Goal: Information Seeking & Learning: Find specific fact

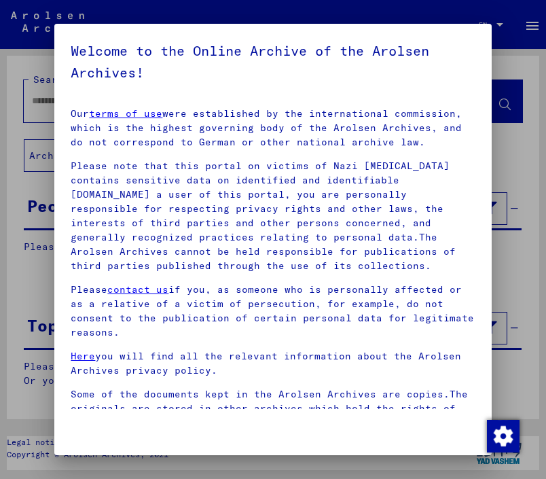
scroll to position [196, 0]
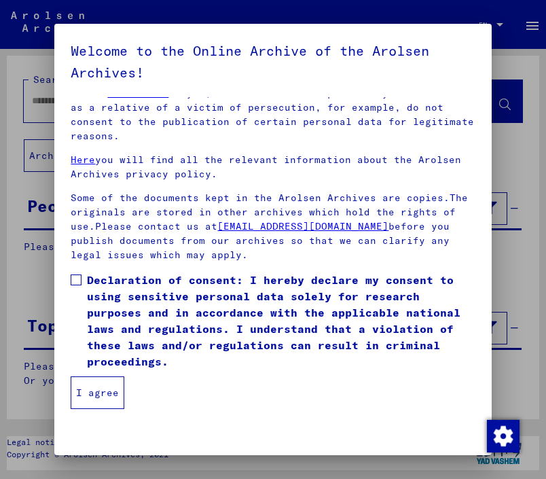
click at [130, 337] on span "Declaration of consent: I hereby declare my consent to using sensitive personal…" at bounding box center [281, 321] width 388 height 98
click at [92, 392] on button "I agree" at bounding box center [98, 392] width 54 height 33
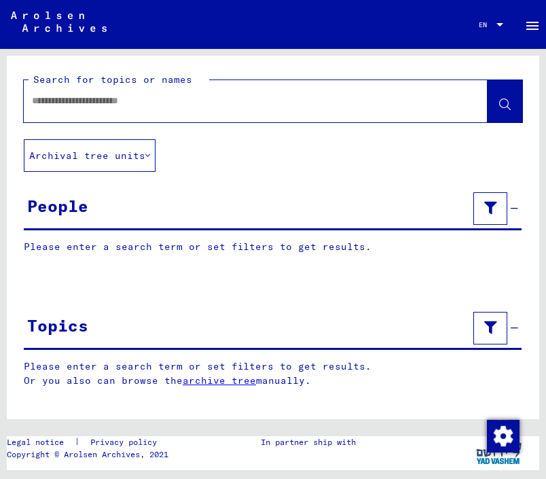
click at [85, 106] on input "text" at bounding box center [243, 101] width 423 height 14
type input "**********"
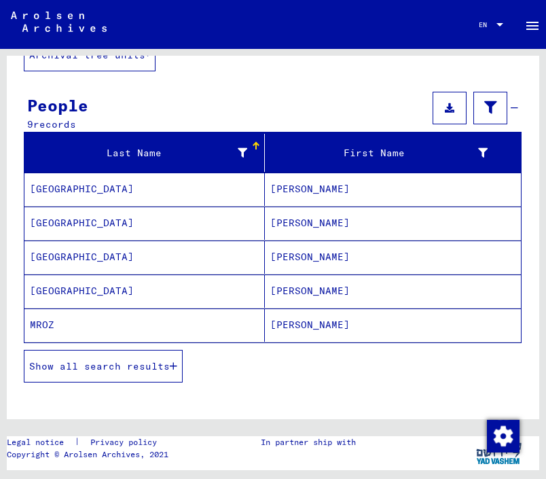
scroll to position [105, 0]
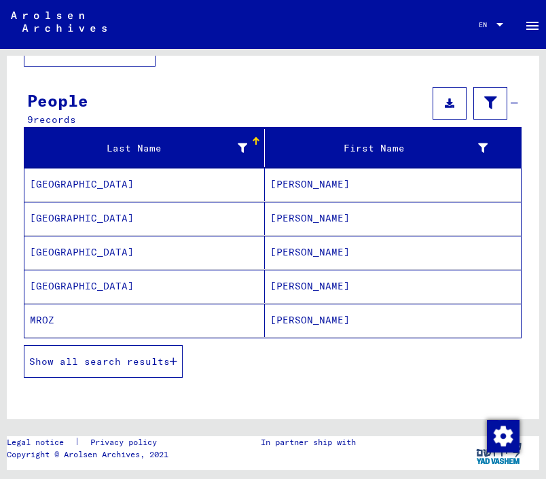
click at [221, 186] on mat-cell "[GEOGRAPHIC_DATA]" at bounding box center [144, 184] width 240 height 33
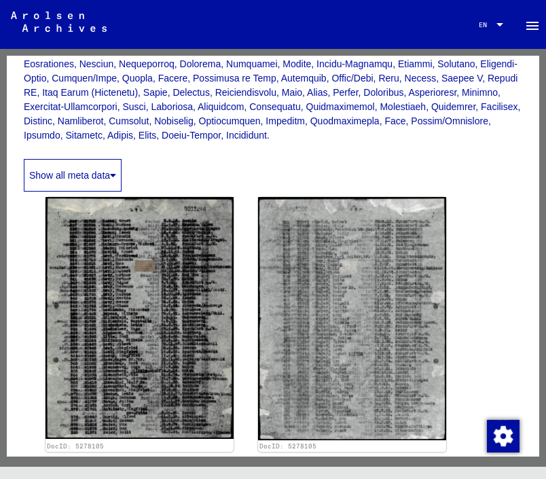
scroll to position [317, 0]
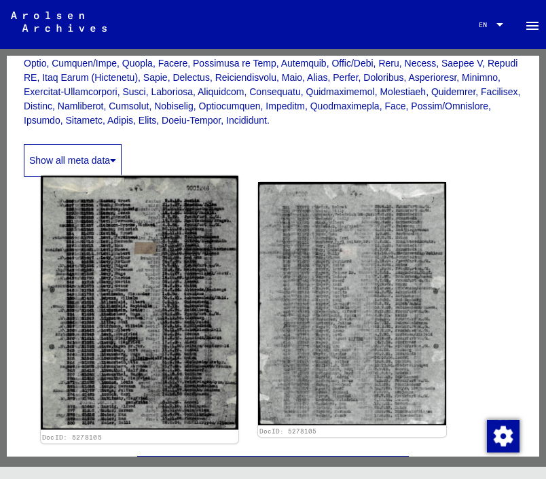
click at [149, 276] on img at bounding box center [140, 302] width 198 height 253
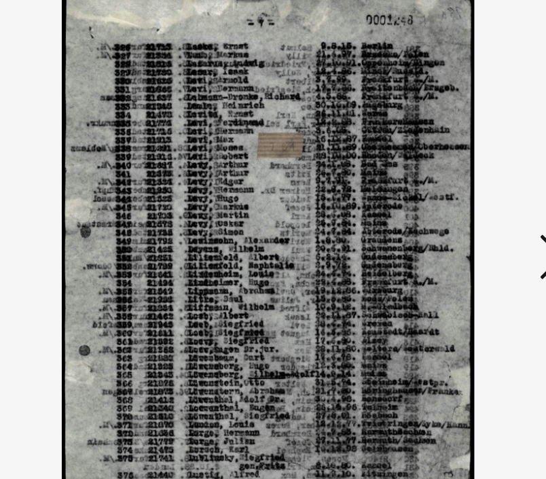
scroll to position [0, 0]
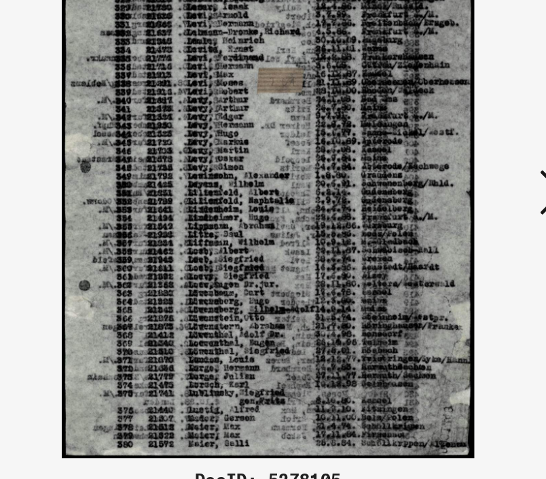
click at [446, 194] on button at bounding box center [457, 205] width 24 height 39
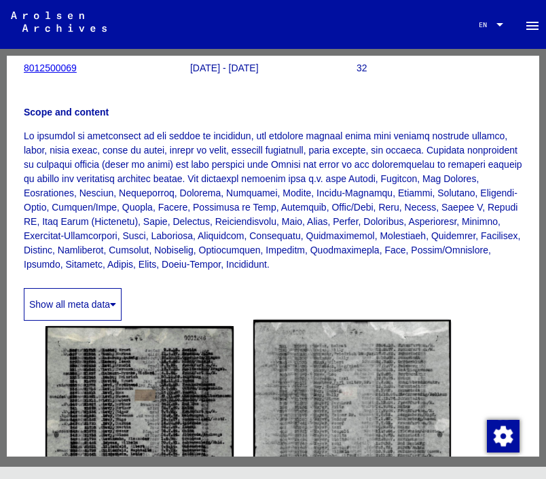
scroll to position [170, 0]
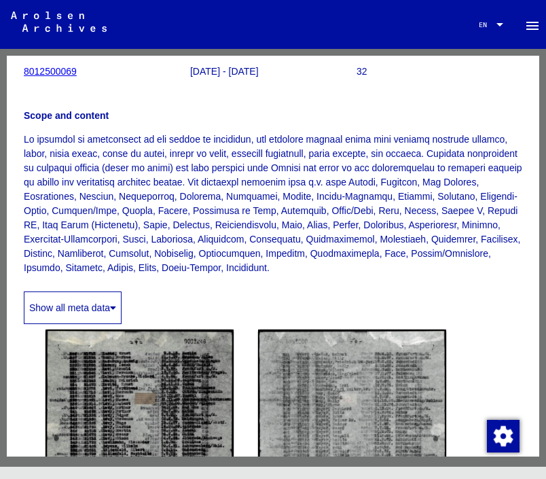
click at [80, 296] on button "Show all meta data" at bounding box center [73, 307] width 98 height 33
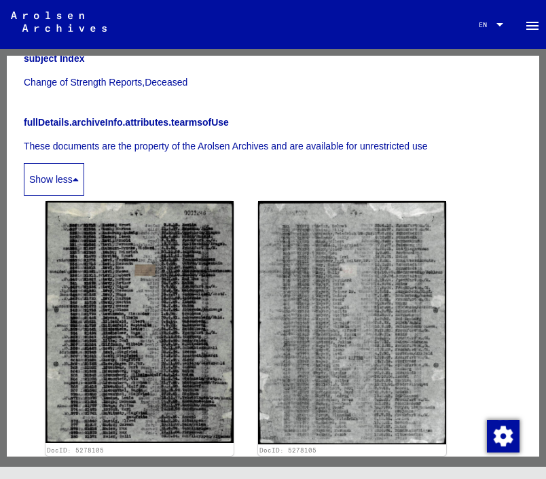
scroll to position [702, 0]
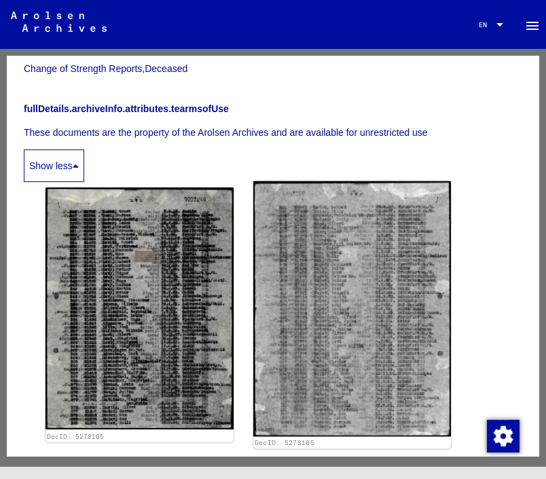
click at [353, 285] on img at bounding box center [352, 308] width 198 height 255
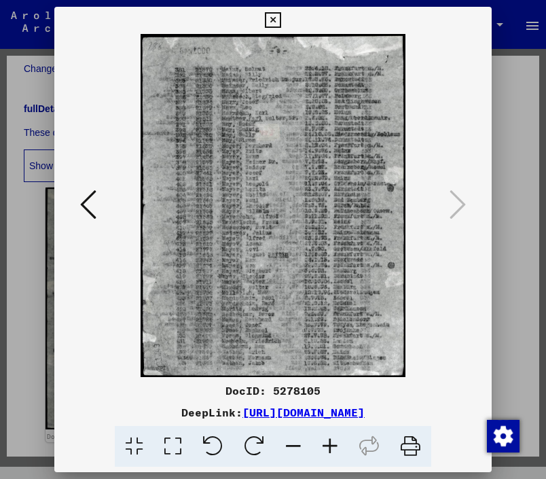
click at [254, 405] on link "[URL][DOMAIN_NAME]" at bounding box center [303, 412] width 122 height 14
click at [508, 148] on div at bounding box center [273, 239] width 546 height 479
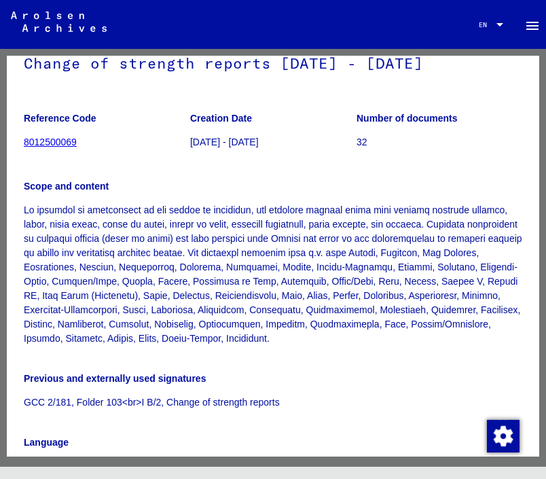
scroll to position [0, 0]
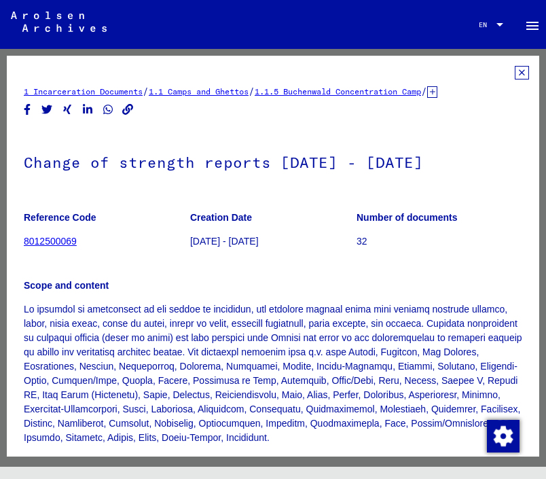
click at [517, 73] on icon at bounding box center [522, 73] width 14 height 14
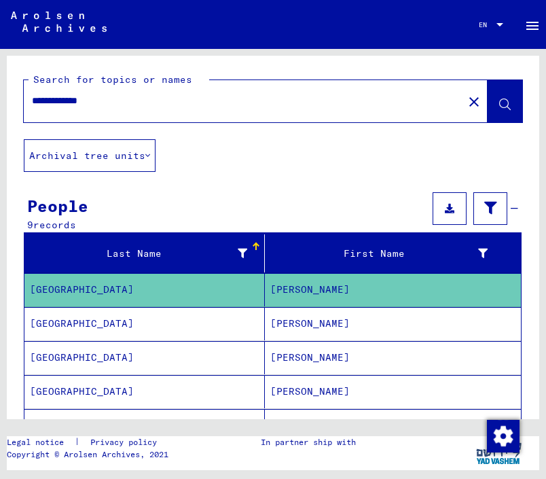
click at [233, 322] on mat-cell "[GEOGRAPHIC_DATA]" at bounding box center [144, 323] width 240 height 33
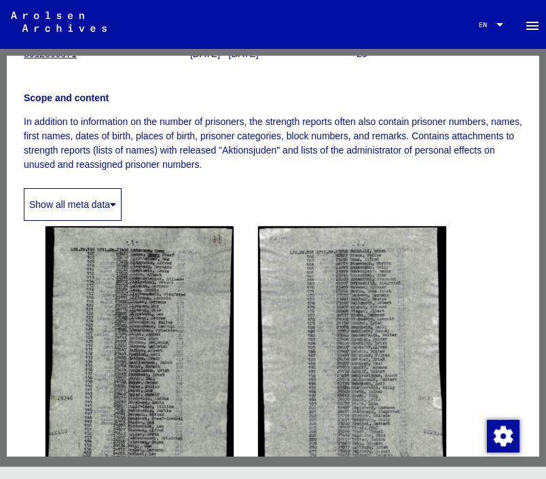
scroll to position [189, 0]
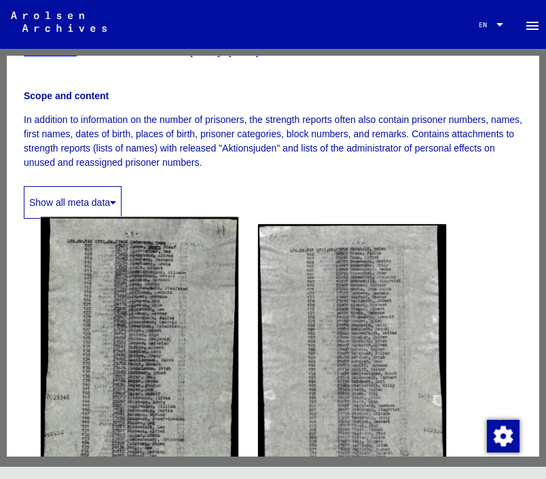
click at [142, 336] on img at bounding box center [140, 362] width 198 height 290
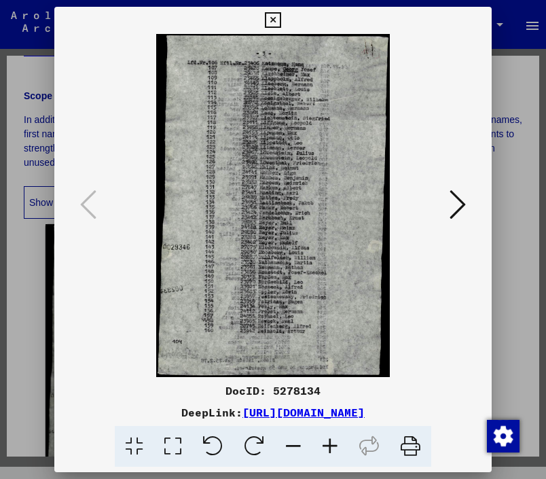
click at [519, 280] on div at bounding box center [273, 239] width 546 height 479
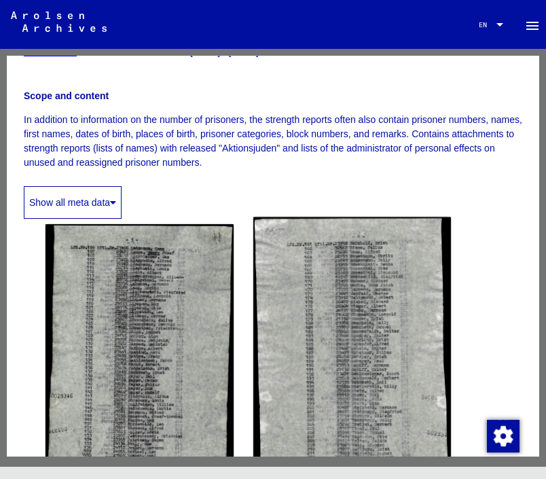
scroll to position [0, 0]
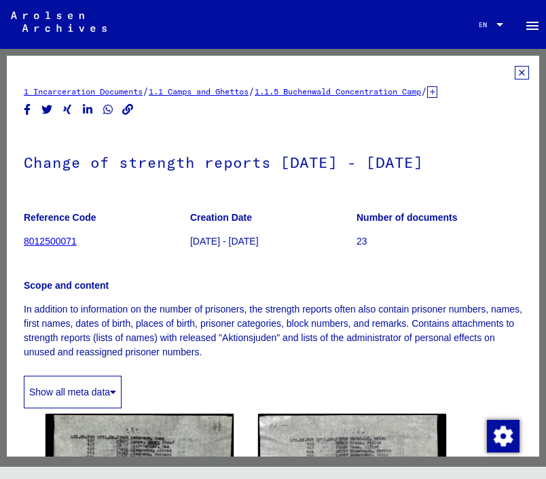
click at [437, 92] on icon at bounding box center [432, 92] width 10 height 12
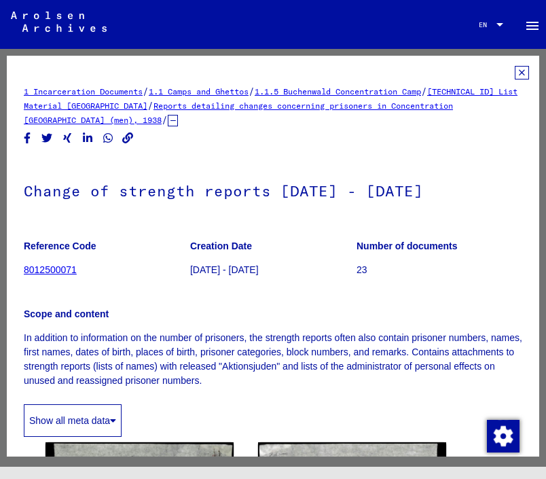
click at [525, 72] on icon at bounding box center [522, 73] width 14 height 14
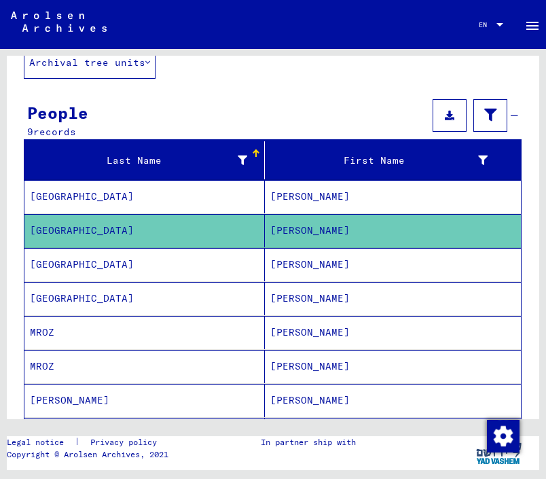
scroll to position [101, 0]
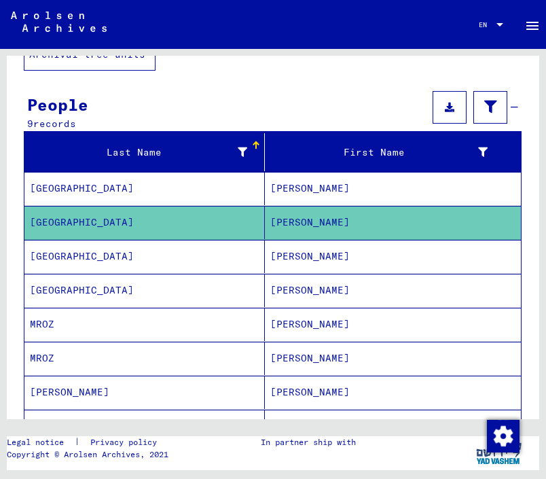
click at [196, 264] on mat-cell "[GEOGRAPHIC_DATA]" at bounding box center [144, 256] width 240 height 33
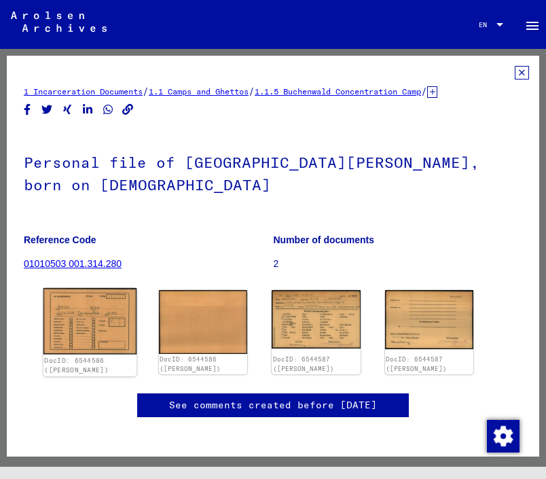
click at [98, 297] on img at bounding box center [89, 321] width 93 height 67
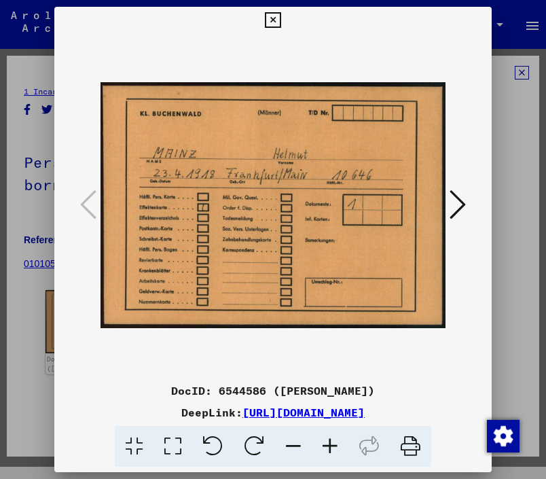
click at [462, 208] on icon at bounding box center [457, 204] width 16 height 33
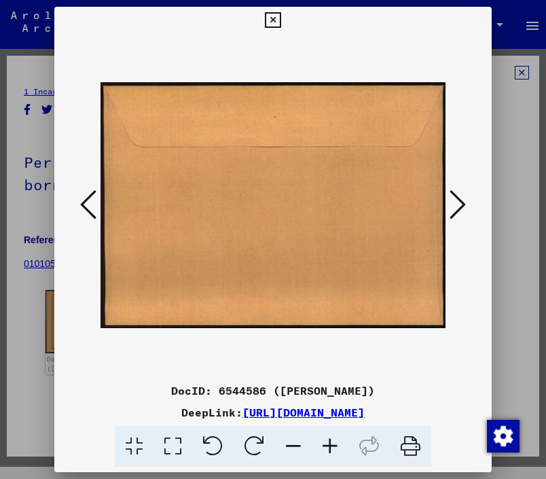
click at [464, 202] on icon at bounding box center [457, 204] width 16 height 33
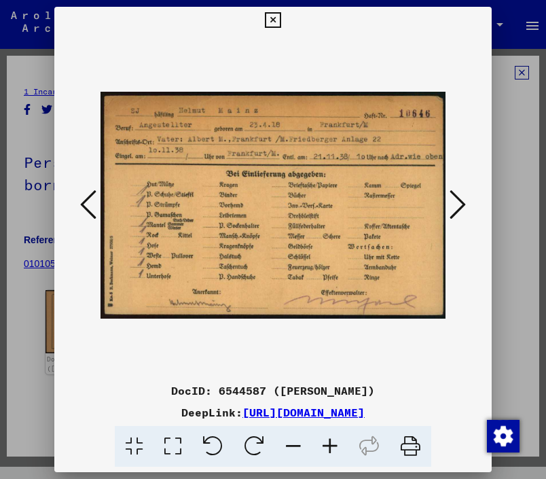
click at [468, 189] on button at bounding box center [457, 205] width 24 height 39
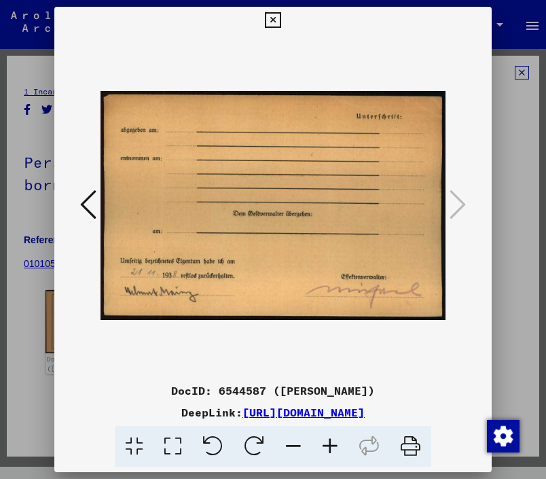
click at [506, 149] on div at bounding box center [273, 239] width 546 height 479
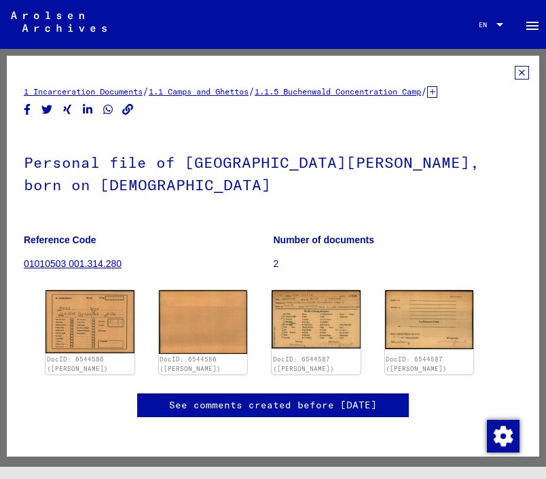
click at [523, 69] on icon at bounding box center [522, 73] width 14 height 14
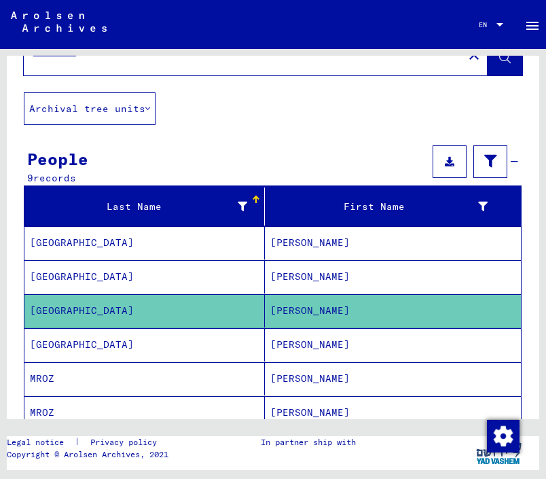
scroll to position [89, 0]
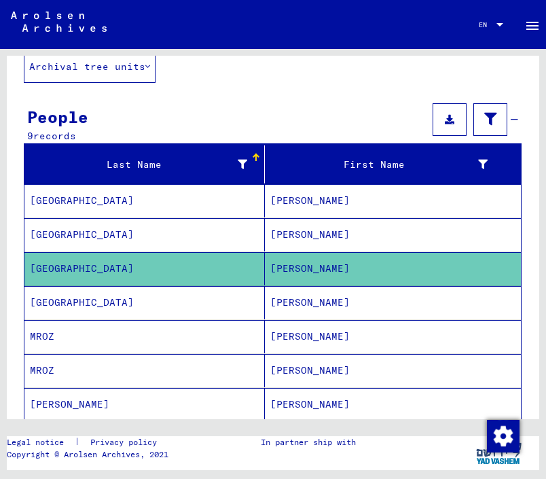
click at [190, 309] on mat-cell "[GEOGRAPHIC_DATA]" at bounding box center [144, 302] width 240 height 33
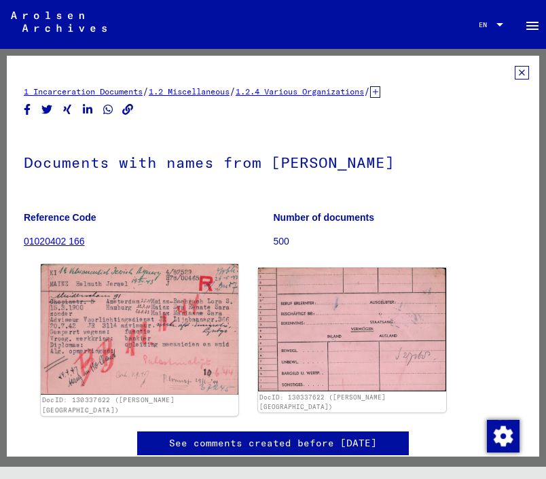
click at [185, 335] on img at bounding box center [140, 329] width 198 height 130
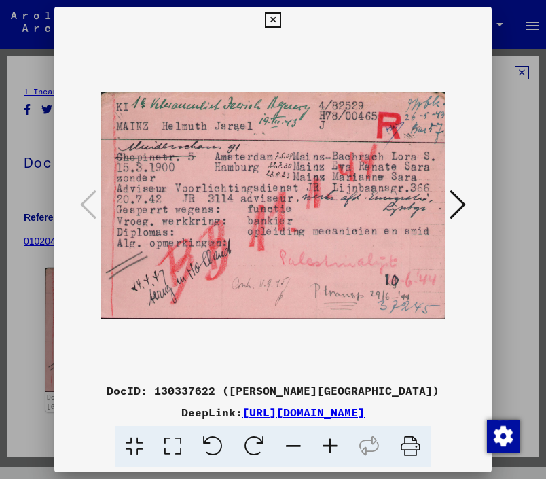
click at [523, 119] on div at bounding box center [273, 239] width 546 height 479
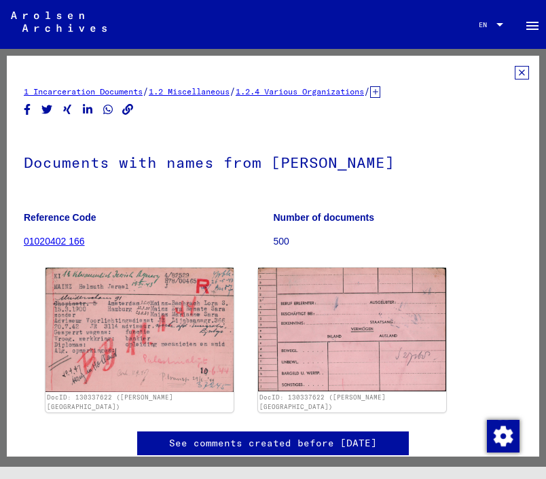
click at [527, 75] on icon at bounding box center [522, 73] width 14 height 14
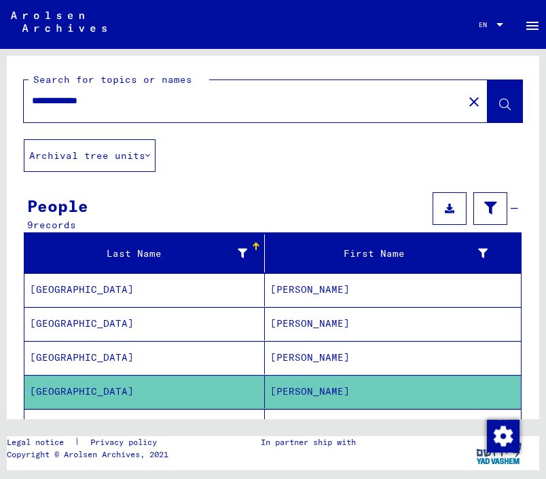
click at [208, 98] on input "**********" at bounding box center [243, 101] width 423 height 14
type input "**********"
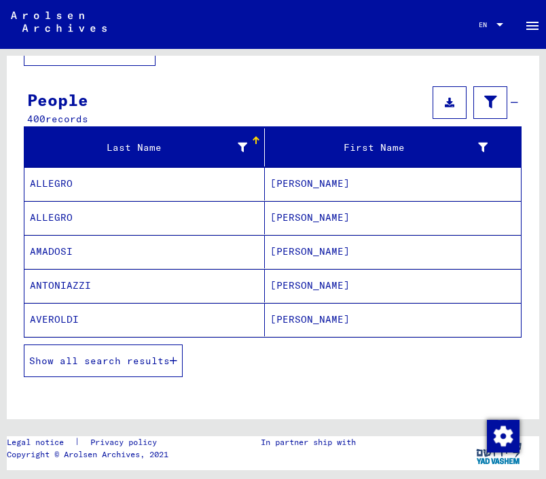
scroll to position [107, 0]
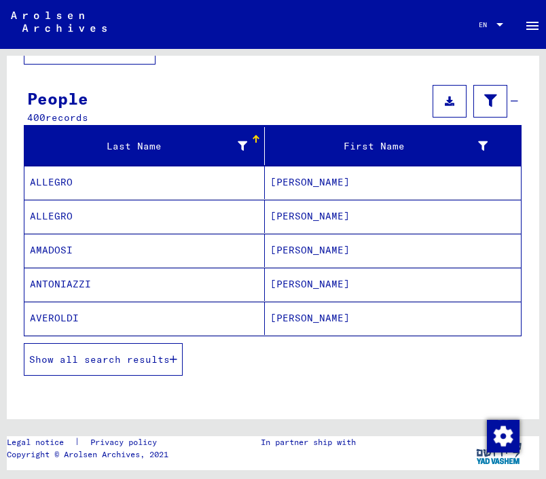
click at [147, 351] on button "Show all search results" at bounding box center [103, 359] width 159 height 33
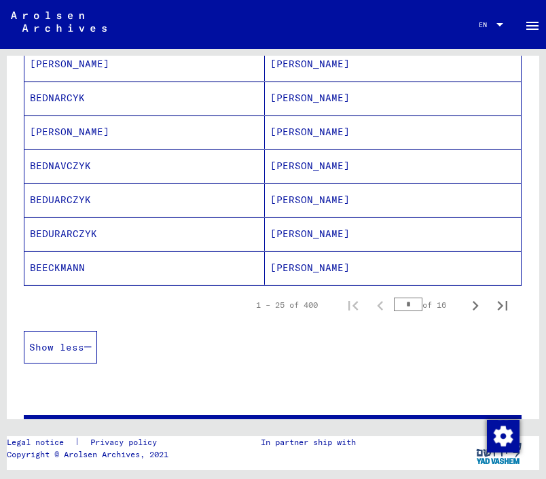
scroll to position [854, 0]
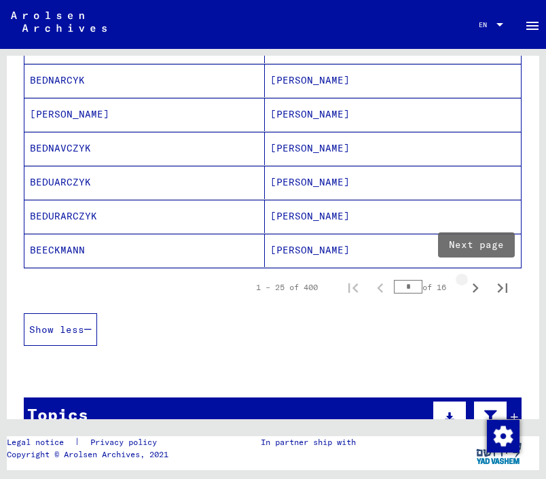
click at [477, 290] on icon "Next page" at bounding box center [475, 287] width 19 height 19
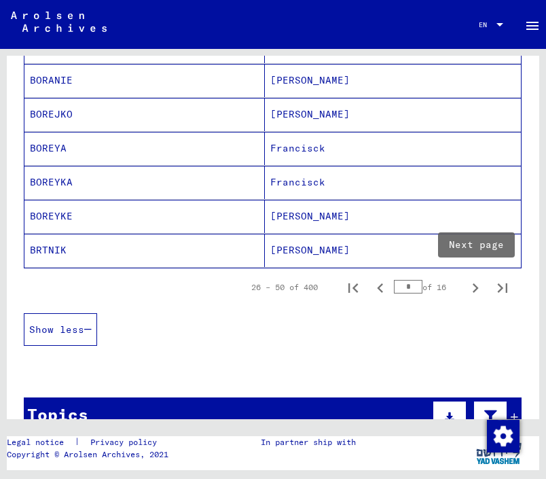
click at [477, 291] on icon "Next page" at bounding box center [475, 287] width 19 height 19
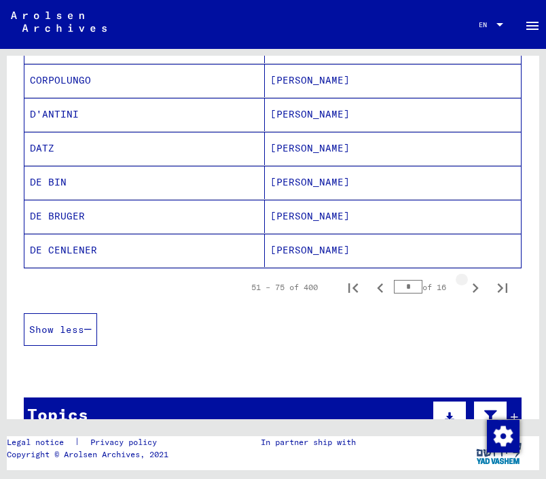
click at [477, 291] on icon "Next page" at bounding box center [475, 287] width 19 height 19
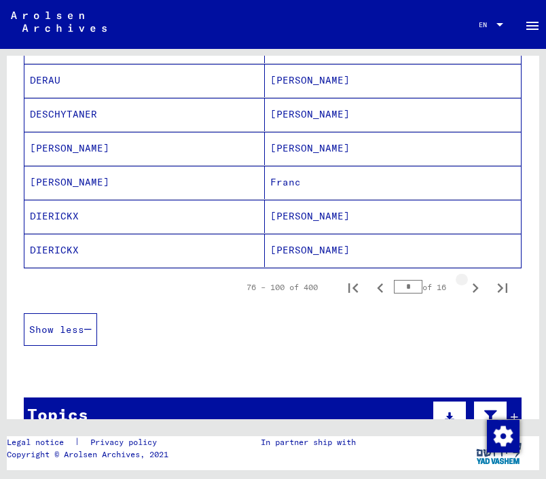
click at [477, 291] on icon "Next page" at bounding box center [475, 287] width 19 height 19
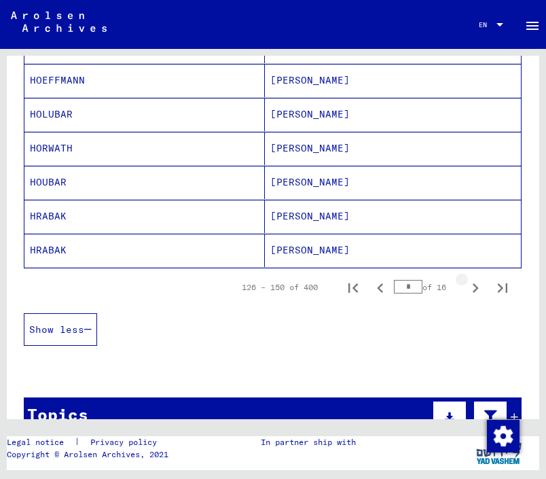
click at [477, 291] on icon "Next page" at bounding box center [475, 287] width 19 height 19
type input "*"
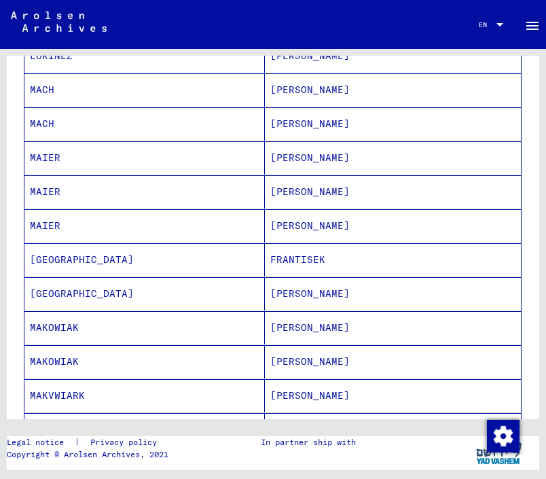
scroll to position [584, 0]
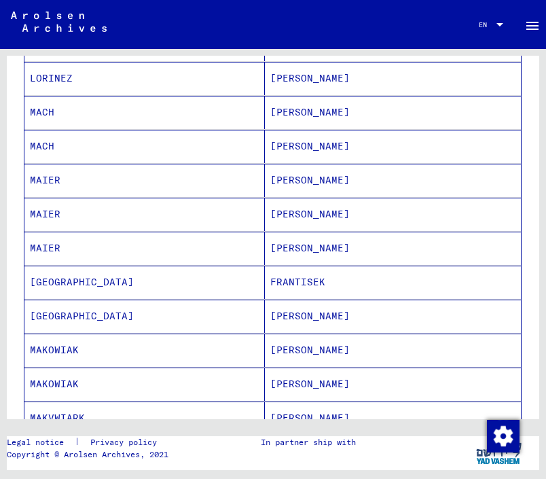
click at [384, 314] on mat-cell "[PERSON_NAME]" at bounding box center [393, 315] width 256 height 33
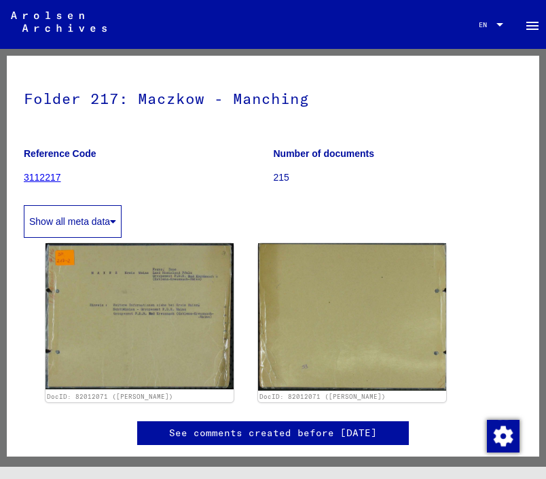
scroll to position [104, 0]
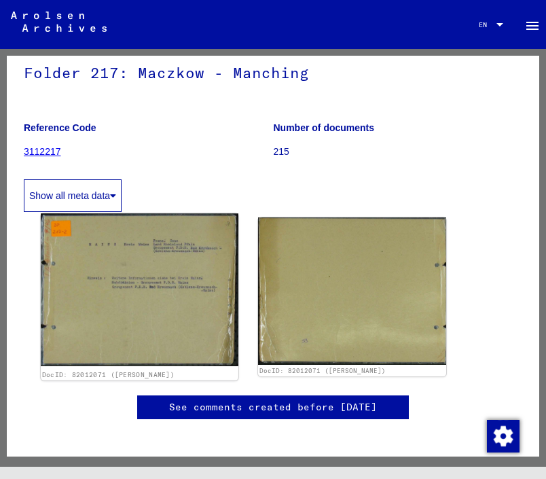
click at [177, 299] on img at bounding box center [140, 289] width 198 height 153
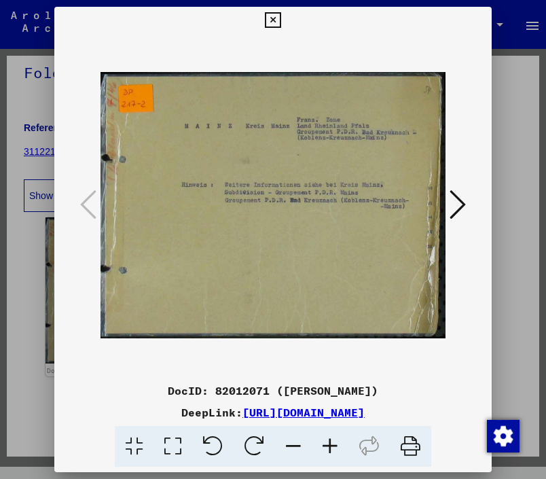
click at [25, 367] on div at bounding box center [273, 239] width 546 height 479
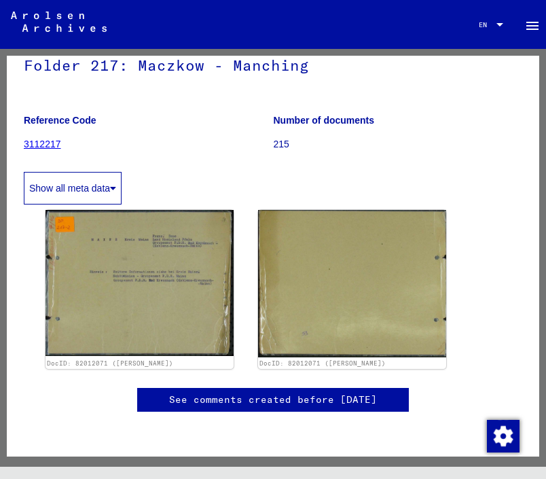
scroll to position [0, 0]
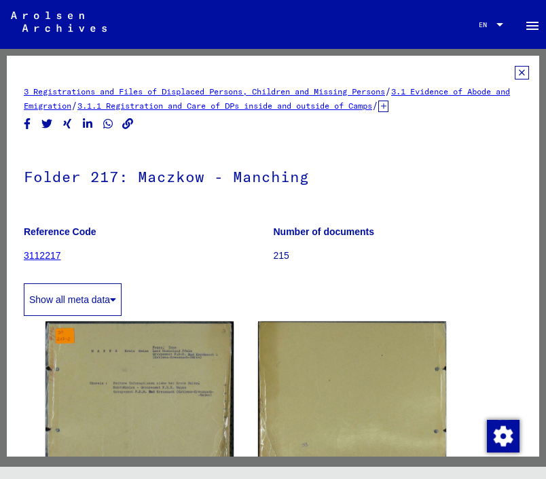
click at [523, 75] on icon at bounding box center [522, 73] width 14 height 14
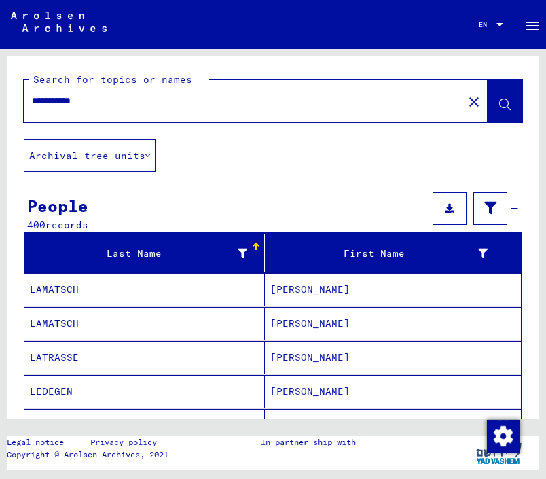
click at [166, 94] on input "**********" at bounding box center [243, 101] width 423 height 14
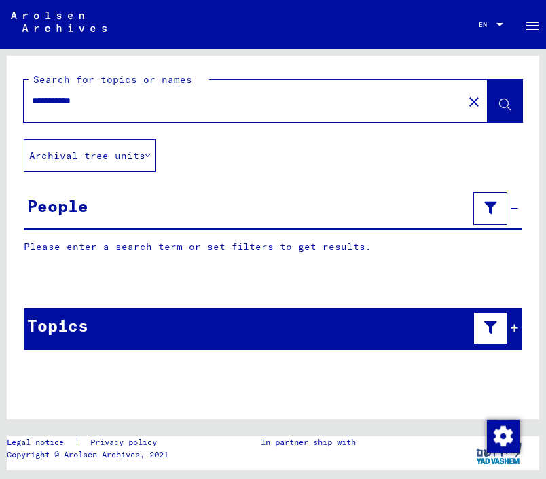
drag, startPoint x: 118, startPoint y: 105, endPoint x: 69, endPoint y: 104, distance: 48.9
click at [69, 104] on input "**********" at bounding box center [243, 101] width 423 height 14
click at [507, 94] on button at bounding box center [504, 101] width 35 height 42
click at [137, 115] on div "**********" at bounding box center [239, 101] width 431 height 31
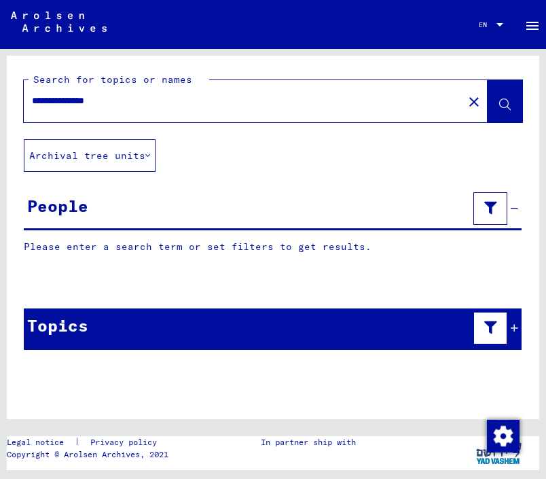
click at [125, 104] on input "**********" at bounding box center [243, 101] width 423 height 14
type input "**********"
